Goal: Find contact information: Find contact information

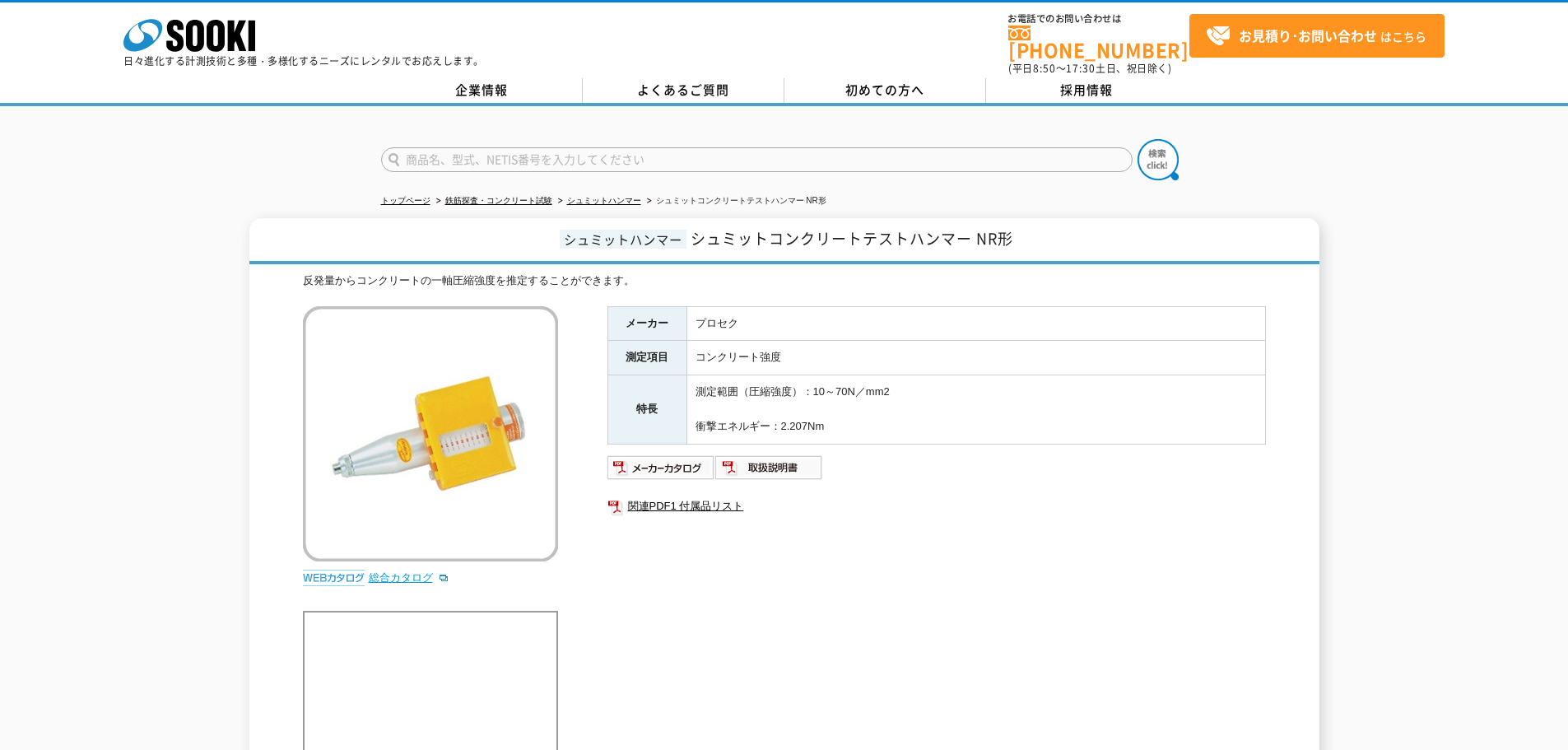
click at [402, 572] on link "総合カタログ" at bounding box center [409, 577] width 80 height 12
click at [494, 78] on link "企業情報" at bounding box center [481, 90] width 202 height 25
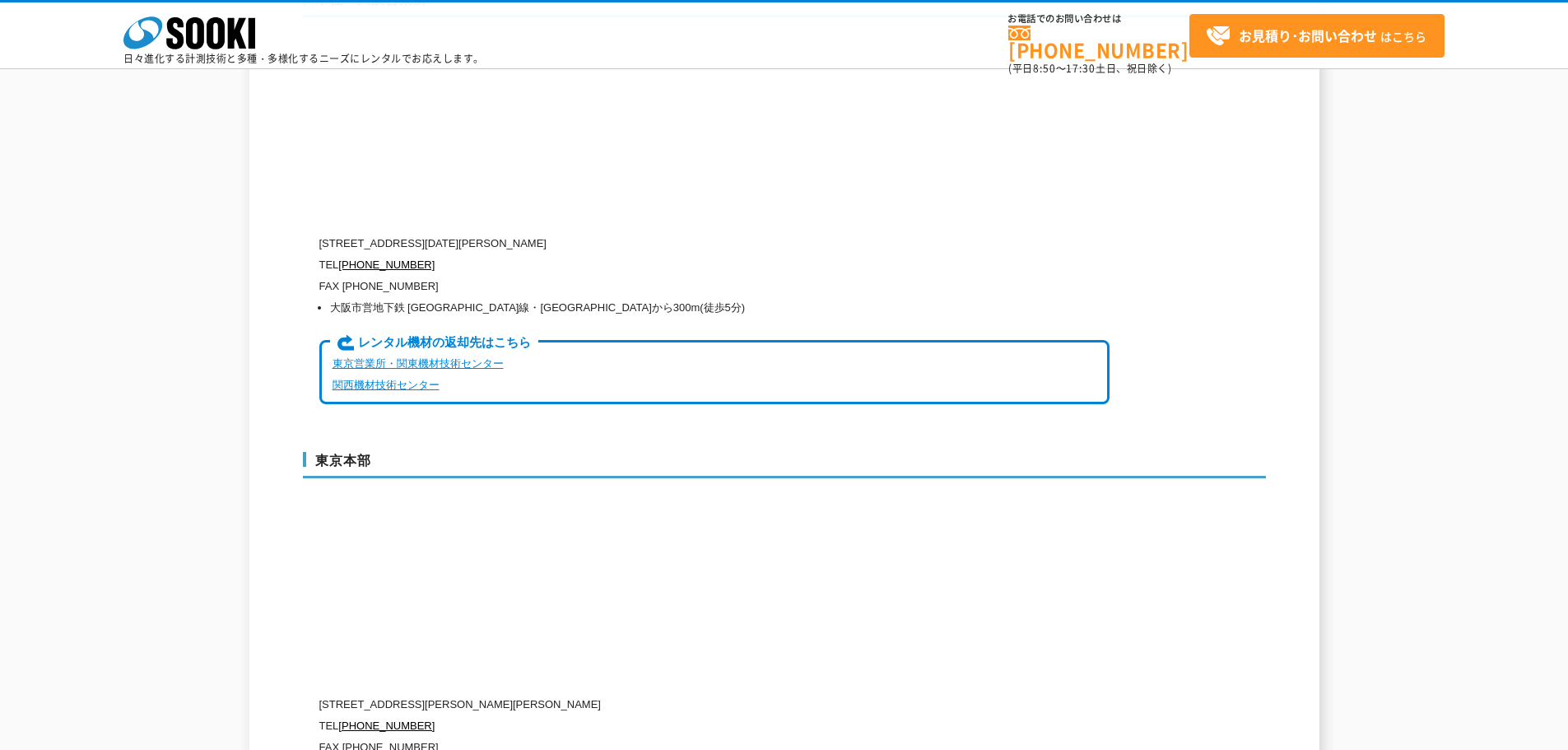
scroll to position [3705, 0]
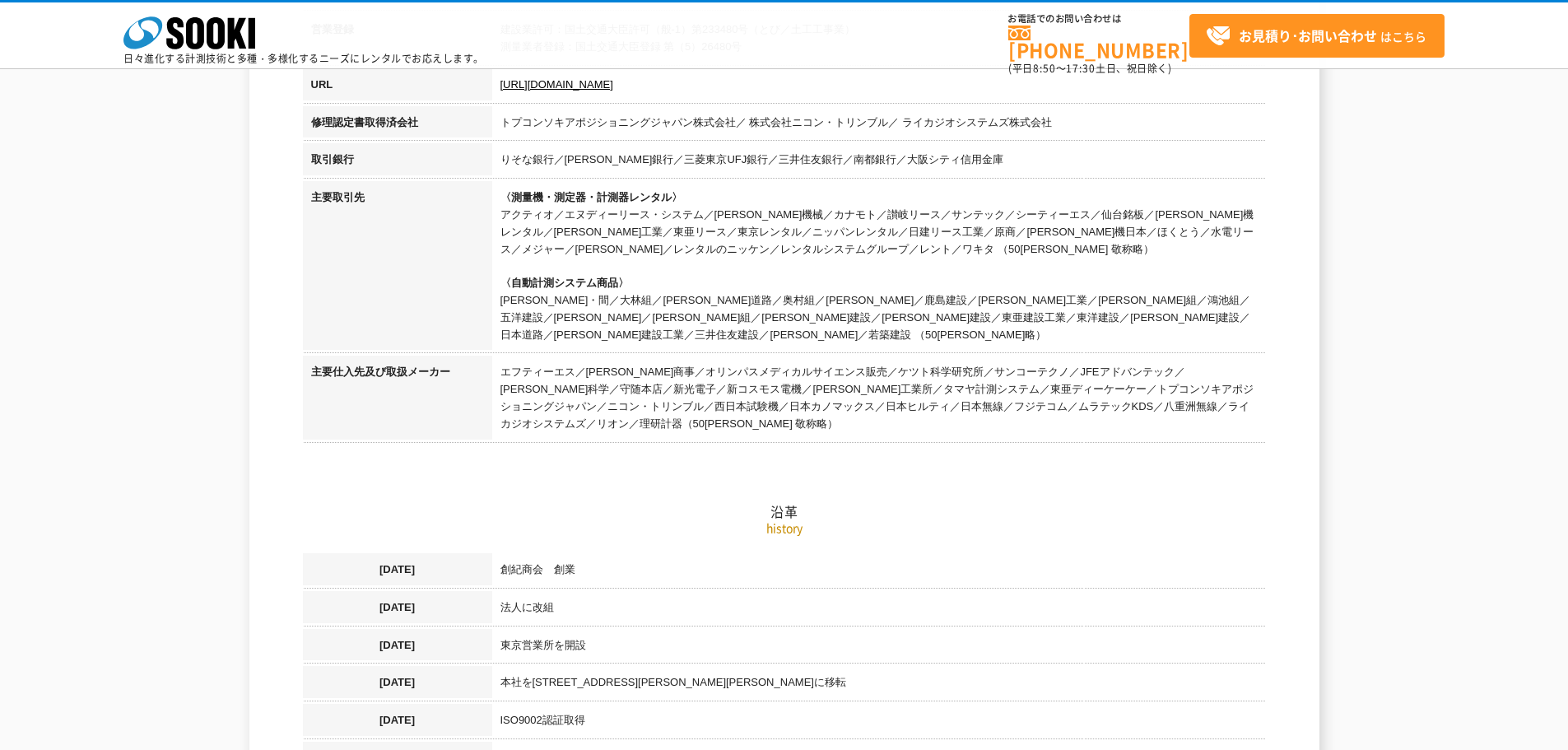
drag, startPoint x: 768, startPoint y: 498, endPoint x: 746, endPoint y: 299, distance: 200.2
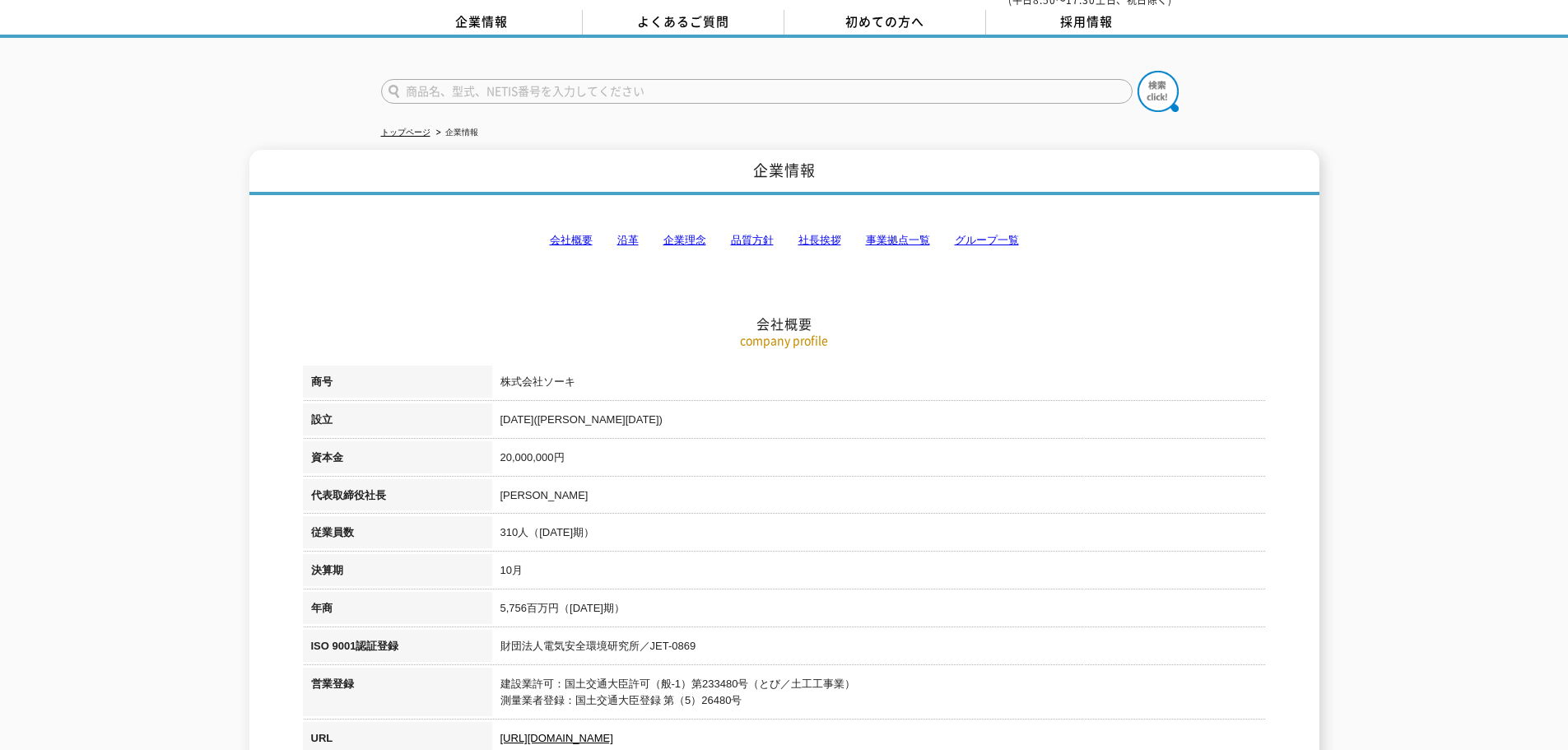
click at [903, 234] on link "事業拠点一覧" at bounding box center [898, 240] width 64 height 12
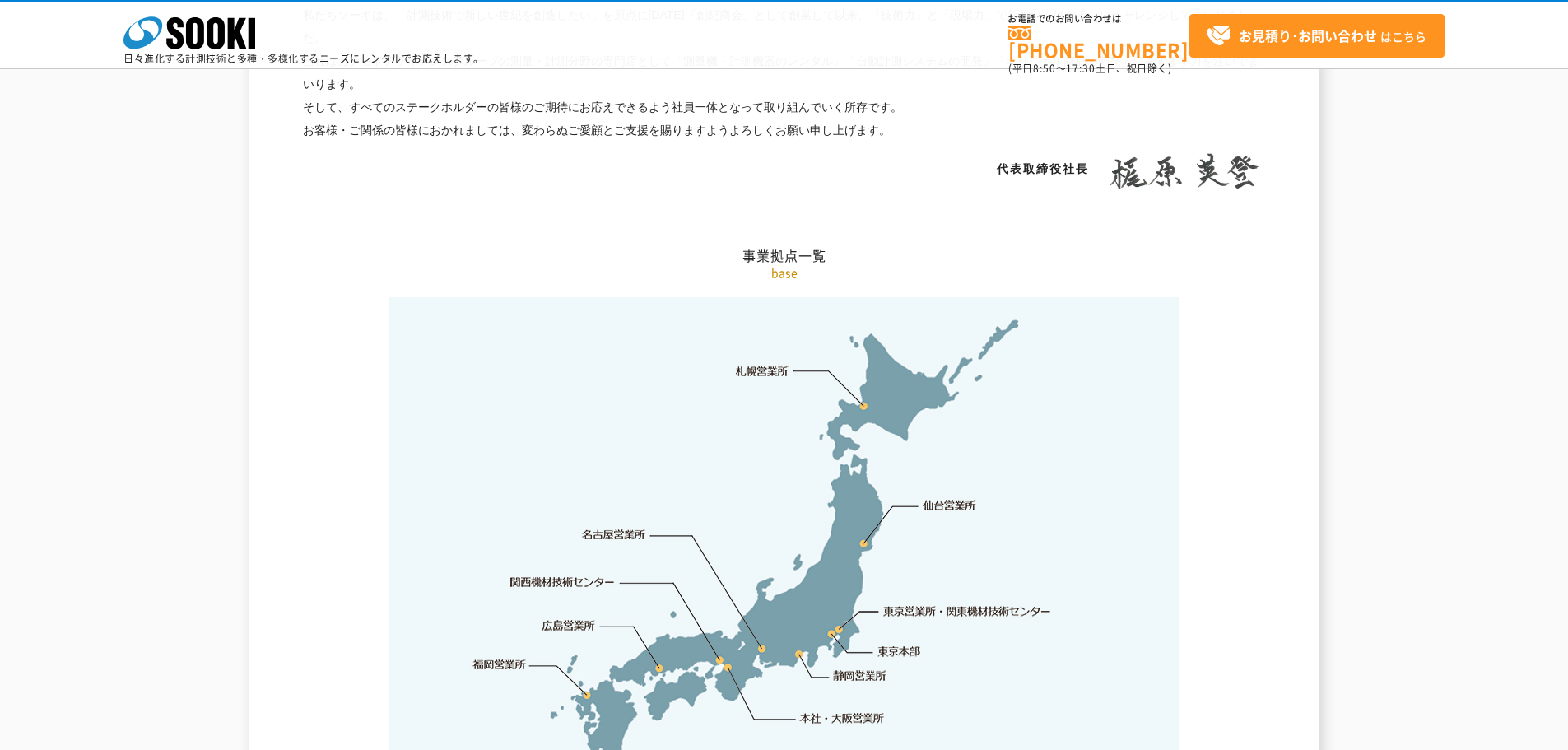
scroll to position [3306, 0]
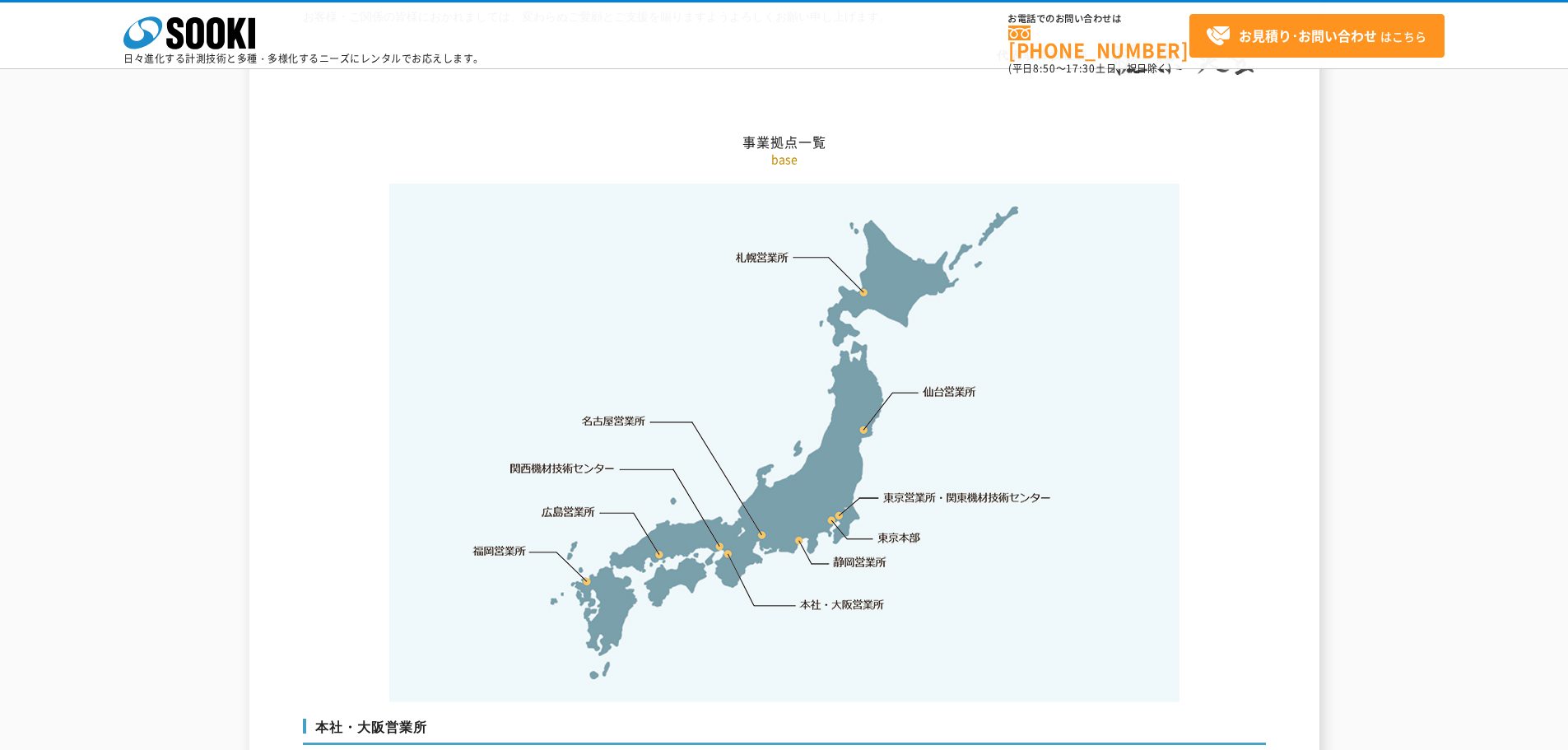
click at [903, 489] on link "東京営業所・関東機材技術センター" at bounding box center [968, 497] width 168 height 17
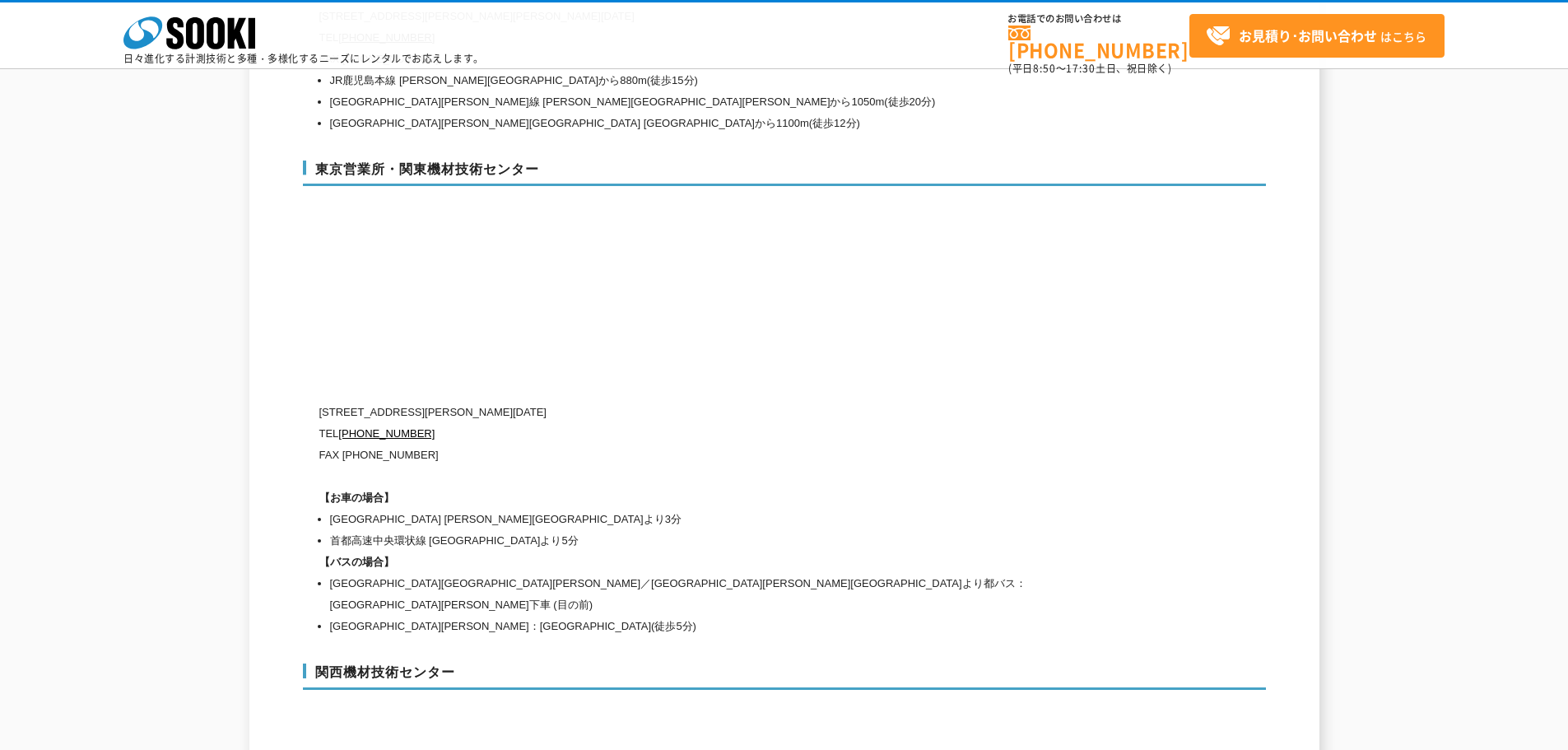
scroll to position [6874, 0]
